Goal: Navigation & Orientation: Find specific page/section

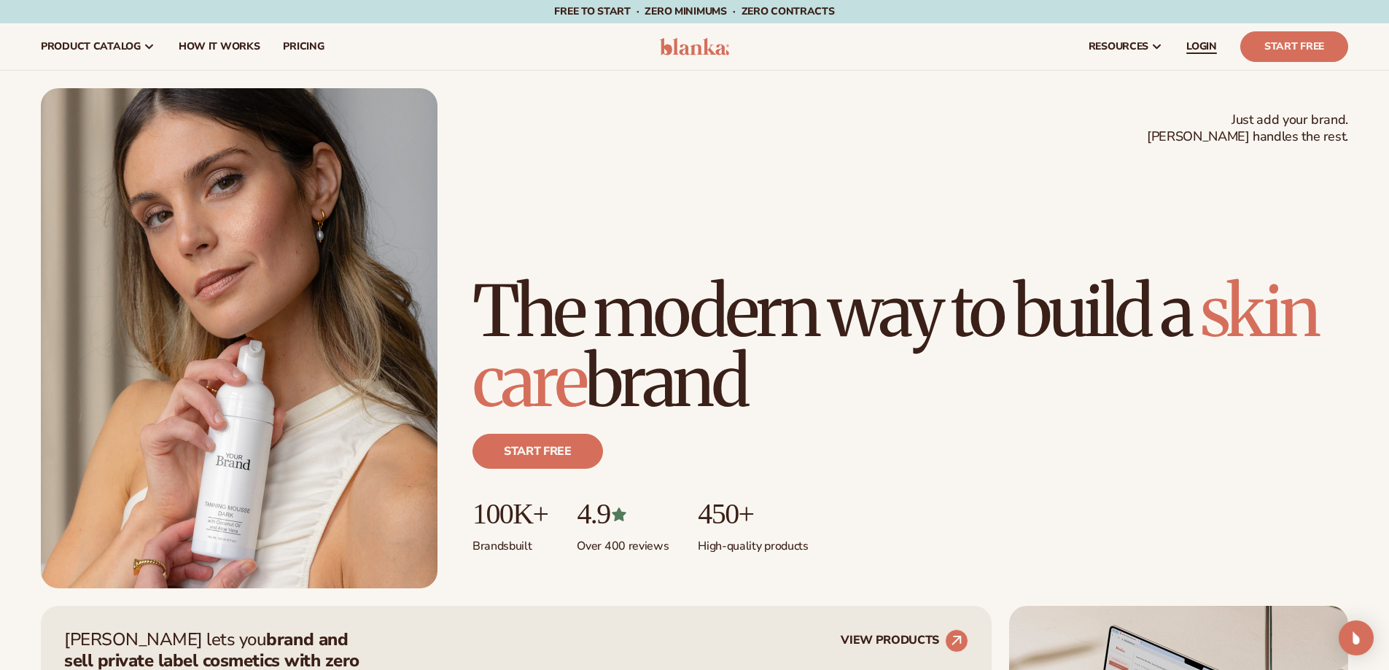
click at [1204, 49] on span "LOGIN" at bounding box center [1201, 47] width 31 height 12
